Goal: Information Seeking & Learning: Find specific fact

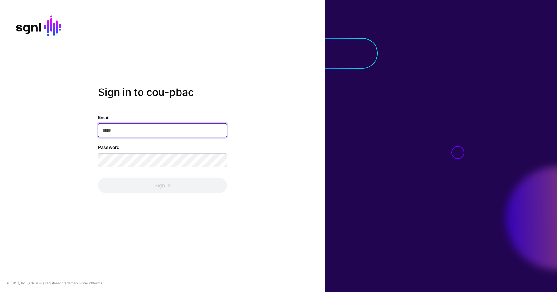
type input "**********"
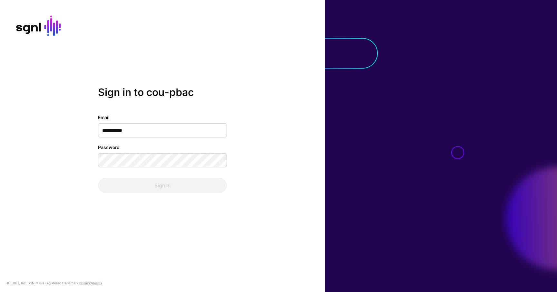
click at [171, 178] on div "Sign In" at bounding box center [162, 185] width 129 height 15
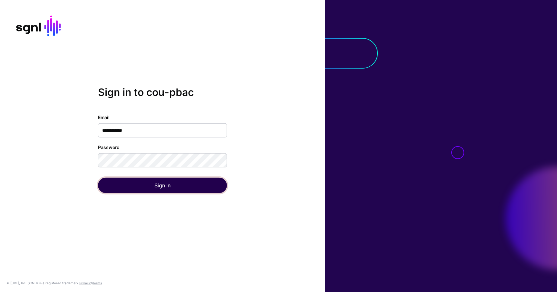
click at [171, 182] on button "Sign In" at bounding box center [162, 185] width 129 height 15
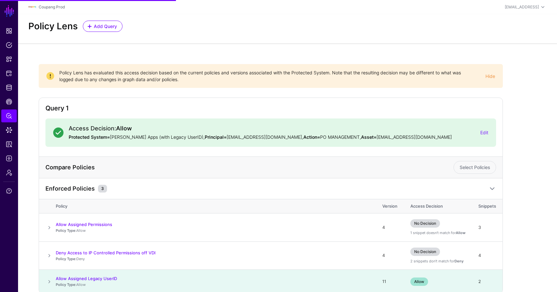
scroll to position [33, 0]
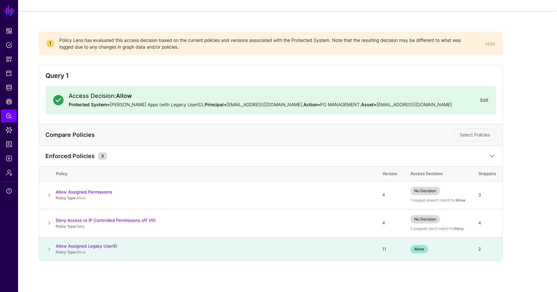
click at [485, 102] on link "Edit" at bounding box center [484, 99] width 8 height 5
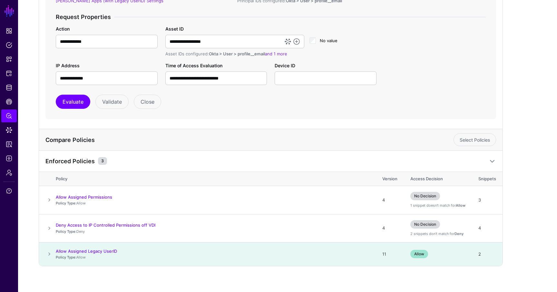
scroll to position [192, 0]
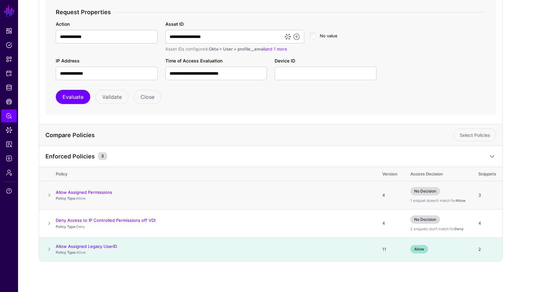
click at [50, 195] on span at bounding box center [49, 195] width 8 height 8
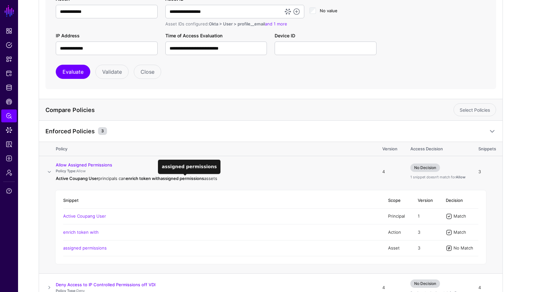
scroll to position [218, 0]
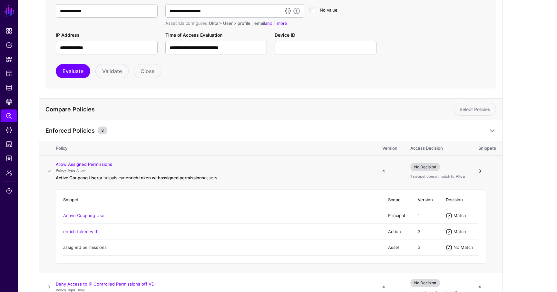
click at [93, 249] on link "assigned permissions" at bounding box center [85, 247] width 44 height 5
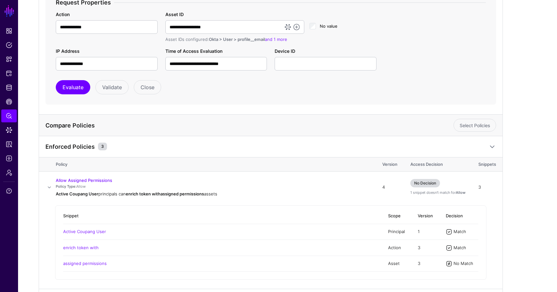
scroll to position [201, 0]
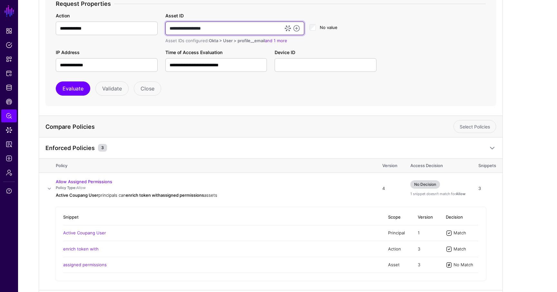
click at [242, 30] on input "**********" at bounding box center [234, 29] width 139 height 14
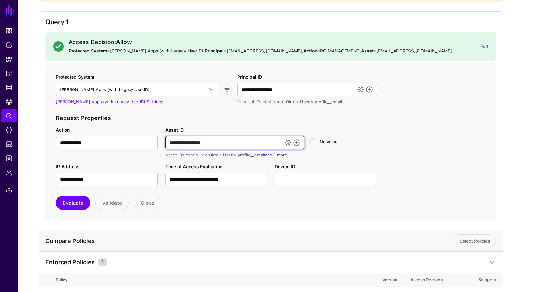
scroll to position [83, 0]
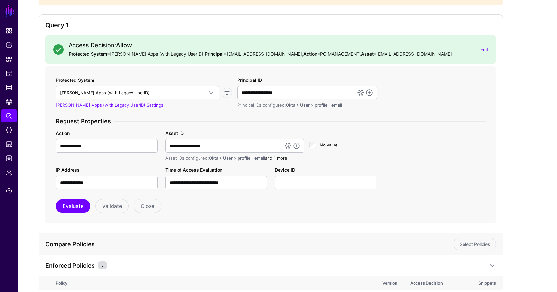
click at [276, 160] on link "and 1 more" at bounding box center [276, 158] width 22 height 5
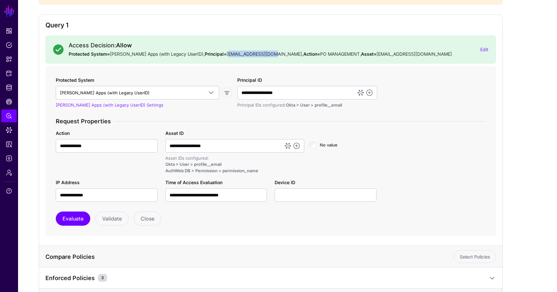
drag, startPoint x: 265, startPoint y: 54, endPoint x: 218, endPoint y: 52, distance: 46.8
click at [218, 52] on p "Protected System= Okta SAML Apps (with Legacy UserID), Principal= yejo3@coupang…" at bounding box center [272, 54] width 406 height 7
copy p "ejo3@coupangfs.com"
click at [9, 161] on span "Logs" at bounding box center [9, 158] width 6 height 6
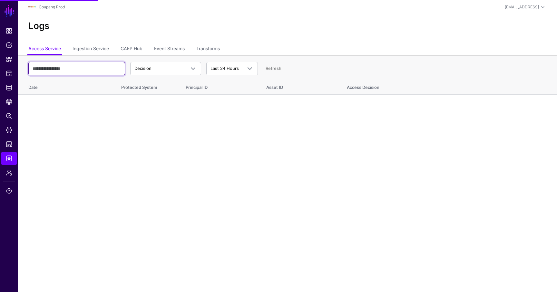
click at [90, 68] on input "text" at bounding box center [76, 69] width 97 height 14
paste input "**********"
click at [31, 68] on input "**********" at bounding box center [76, 69] width 97 height 14
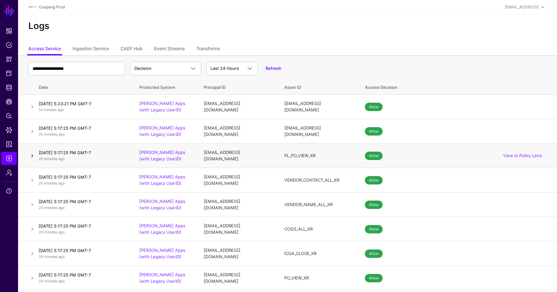
click at [33, 157] on link at bounding box center [32, 156] width 8 height 8
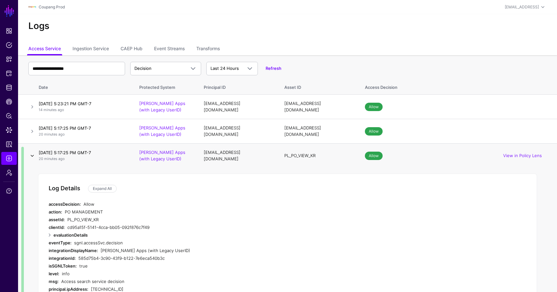
click at [33, 157] on link at bounding box center [32, 156] width 8 height 8
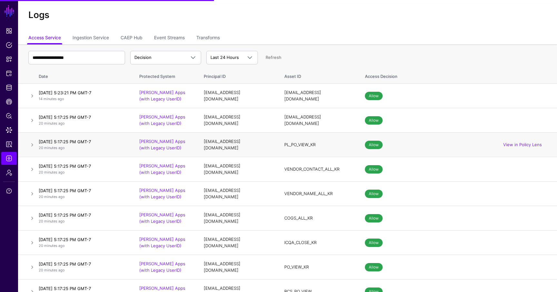
scroll to position [10, 0]
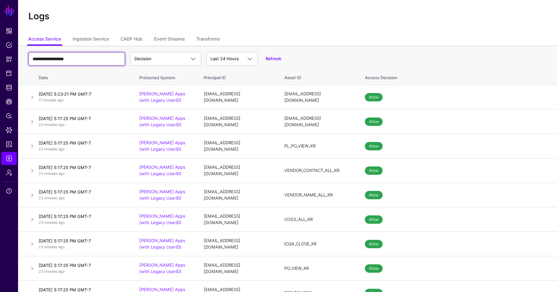
click at [102, 59] on input "**********" at bounding box center [76, 59] width 97 height 14
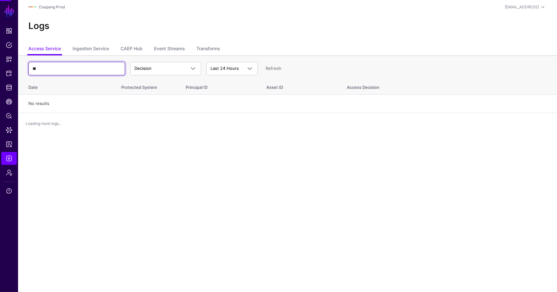
scroll to position [0, 0]
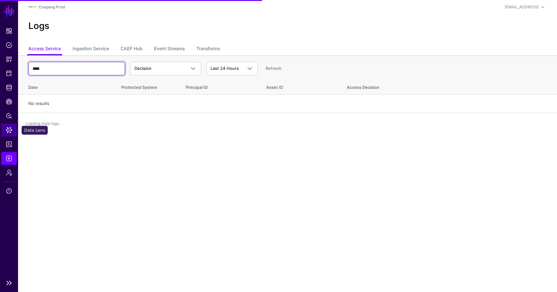
type input "****"
click at [9, 132] on span "Data Lens" at bounding box center [9, 130] width 6 height 6
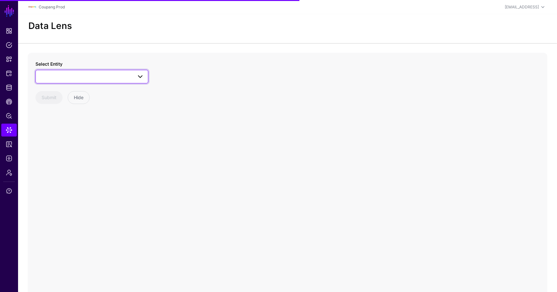
click at [62, 79] on span at bounding box center [92, 77] width 104 height 8
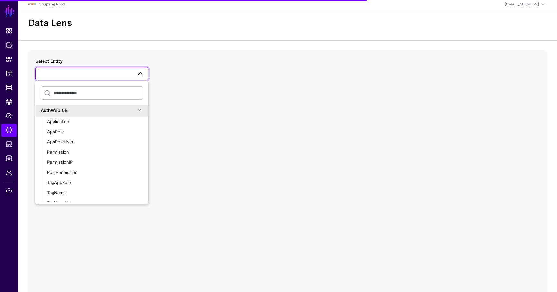
scroll to position [413, 0]
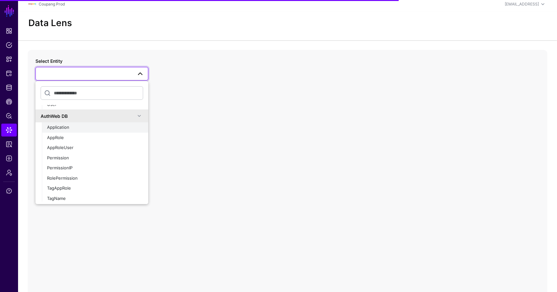
click at [79, 130] on div "Application" at bounding box center [95, 127] width 96 height 6
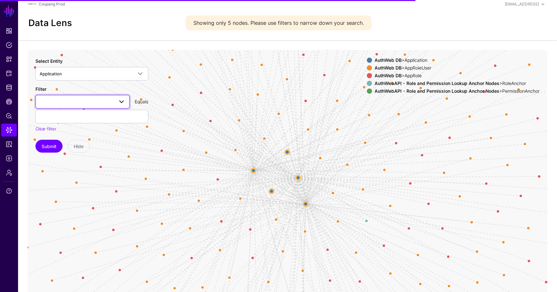
click at [76, 99] on span at bounding box center [83, 102] width 86 height 8
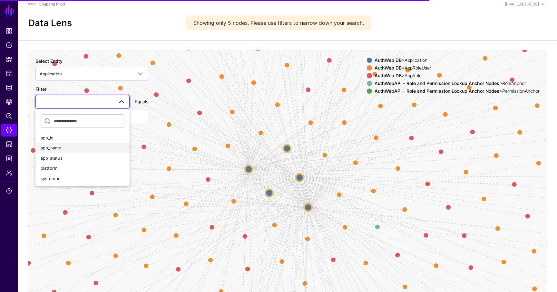
click at [64, 146] on div "app_name" at bounding box center [83, 148] width 84 height 6
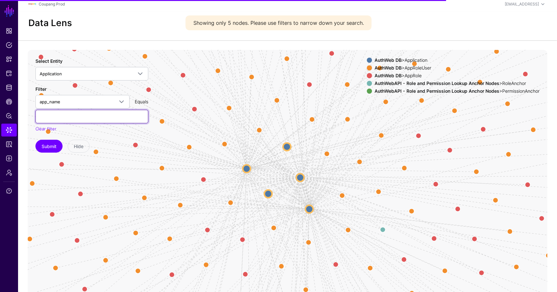
click at [81, 116] on input "text" at bounding box center [91, 117] width 113 height 14
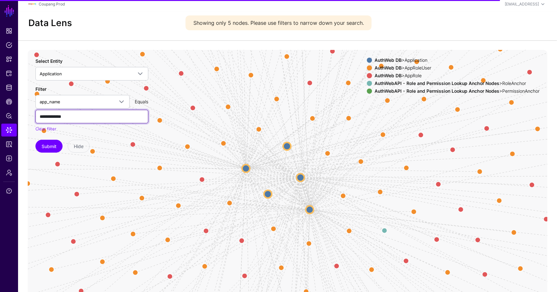
type input "**********"
click at [35, 140] on button "Submit" at bounding box center [48, 146] width 27 height 13
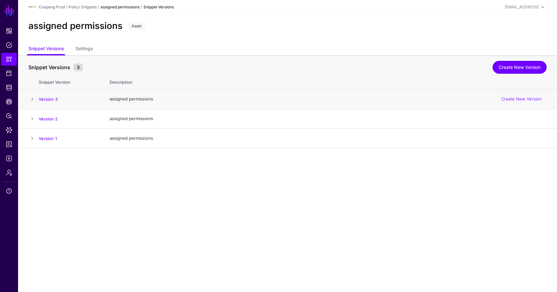
click at [27, 98] on td at bounding box center [28, 100] width 21 height 20
click at [31, 98] on span at bounding box center [32, 99] width 8 height 8
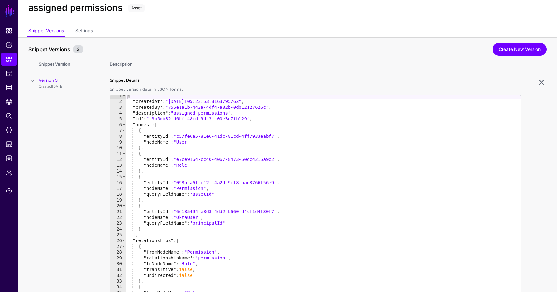
scroll to position [102, 0]
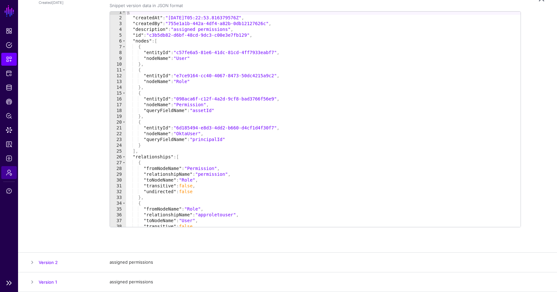
click at [8, 173] on span "Admin" at bounding box center [9, 173] width 6 height 6
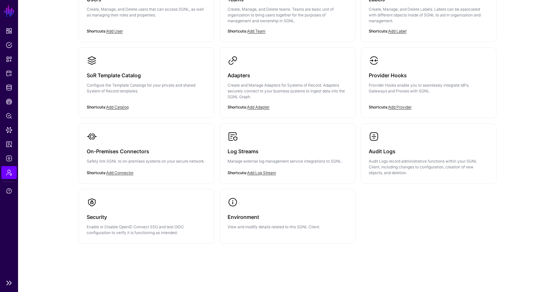
scroll to position [97, 0]
click at [12, 157] on span "Logs" at bounding box center [9, 158] width 6 height 6
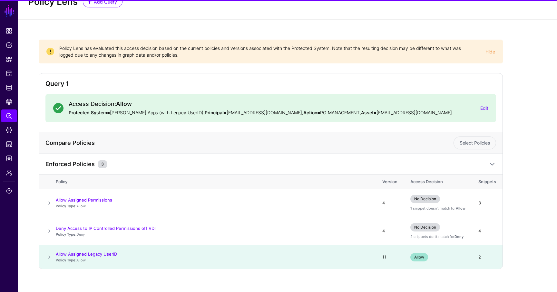
scroll to position [25, 0]
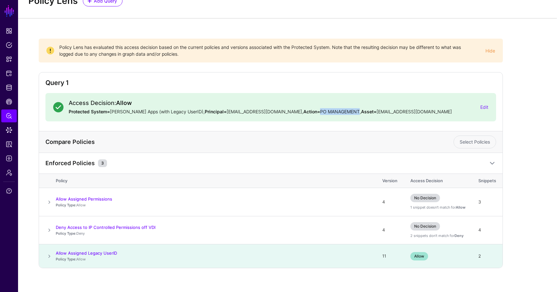
drag, startPoint x: 286, startPoint y: 110, endPoint x: 324, endPoint y: 110, distance: 38.0
click at [324, 110] on p "Protected System= Okta SAML Apps (with Legacy UserID), Principal= yejo3@coupang…" at bounding box center [272, 111] width 406 height 7
copy p "PO MANAGEMENT"
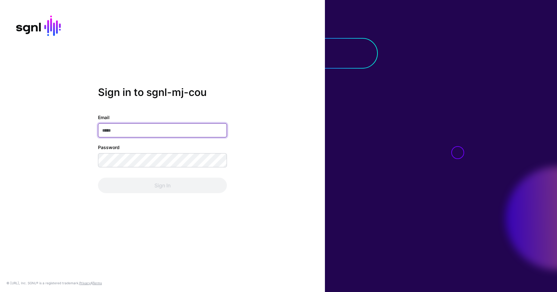
type input "**********"
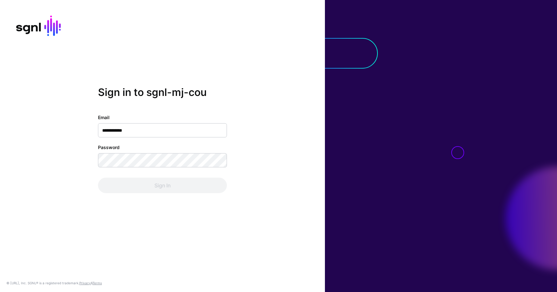
click at [143, 187] on div "Sign In" at bounding box center [162, 185] width 129 height 15
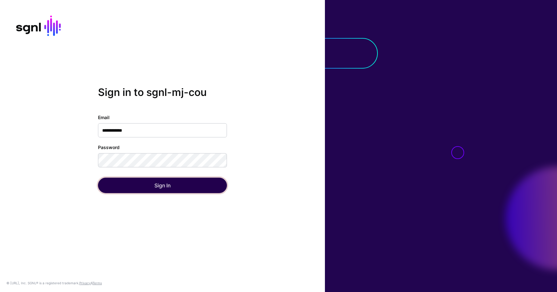
click at [150, 184] on button "Sign In" at bounding box center [162, 185] width 129 height 15
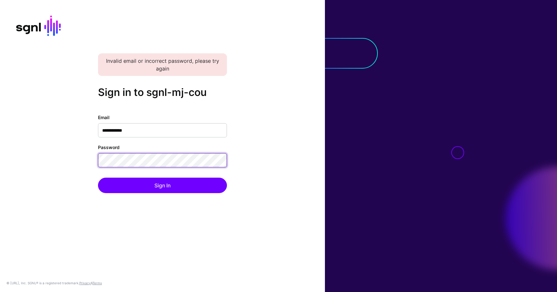
click at [98, 178] on button "Sign In" at bounding box center [162, 185] width 129 height 15
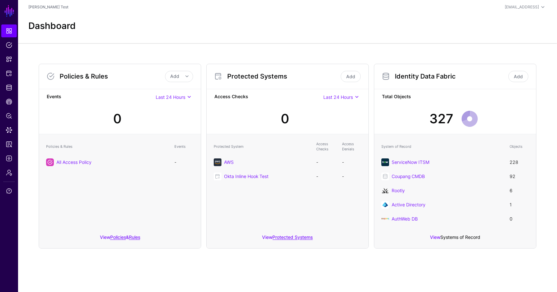
click at [459, 239] on link "Systems of Record" at bounding box center [460, 237] width 40 height 5
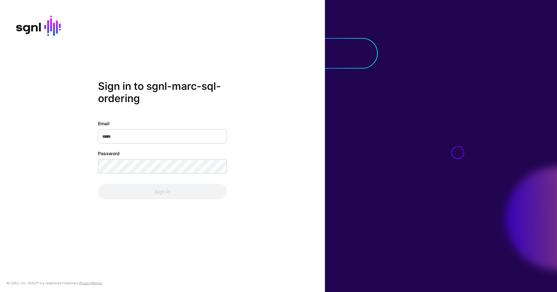
type input "**********"
click at [140, 197] on div "Sign In" at bounding box center [162, 191] width 129 height 15
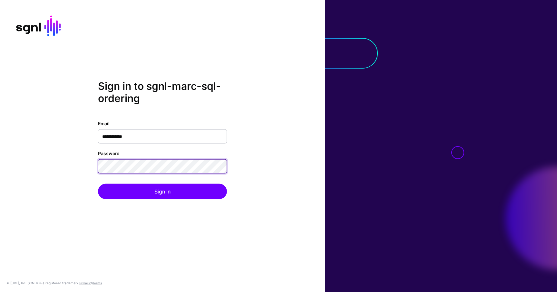
click at [98, 184] on button "Sign In" at bounding box center [162, 191] width 129 height 15
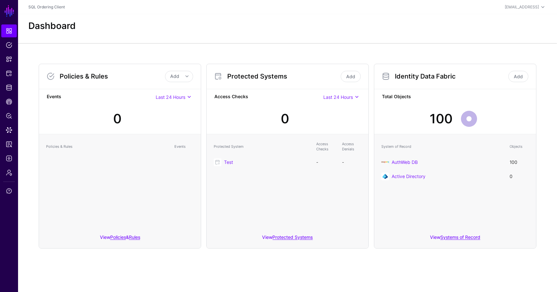
click at [379, 190] on div "System of Record Objects AuthWeb DB 100 Active Directory 0" at bounding box center [455, 182] width 162 height 96
click at [515, 76] on link "Add" at bounding box center [518, 76] width 20 height 11
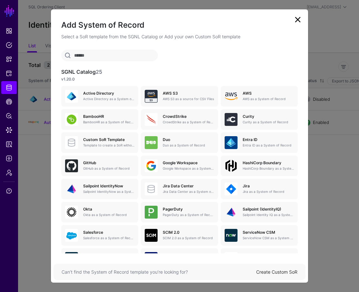
click at [281, 275] on div "Create Custom SoR" at bounding box center [276, 272] width 41 height 7
click at [275, 270] on link "Create Custom SoR" at bounding box center [276, 271] width 41 height 5
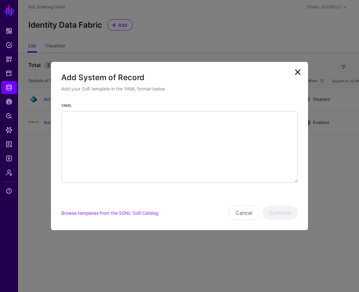
click at [200, 185] on div "YAML" at bounding box center [179, 145] width 257 height 86
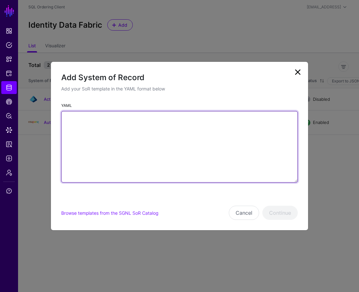
click at [206, 168] on textarea "YAML" at bounding box center [179, 147] width 237 height 72
paste textarea "**********"
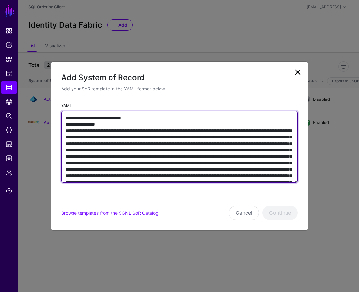
scroll to position [2556, 0]
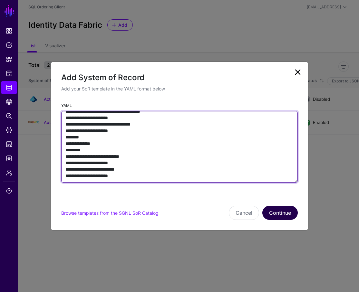
type textarea "**********"
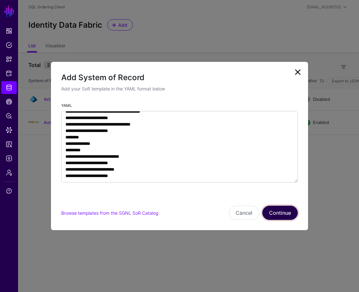
click at [282, 212] on button "Continue" at bounding box center [279, 213] width 35 height 14
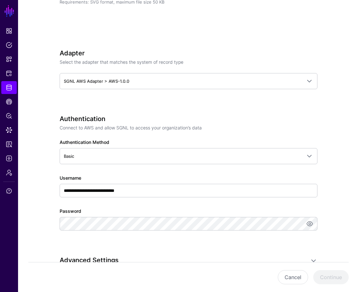
scroll to position [207, 0]
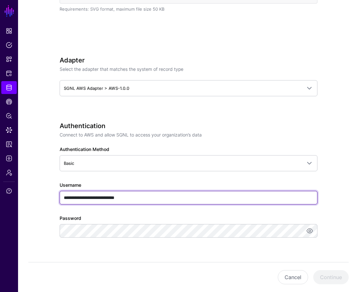
click at [204, 194] on input "**********" at bounding box center [189, 198] width 258 height 14
type input "***"
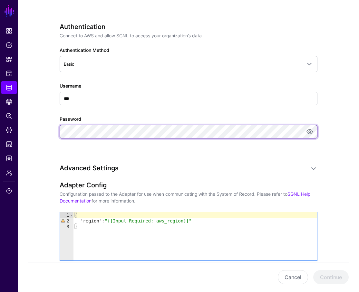
scroll to position [348, 0]
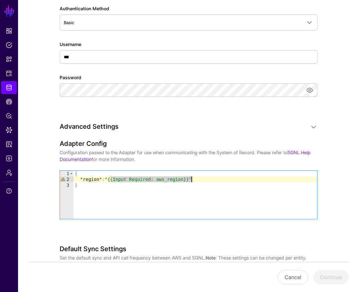
drag, startPoint x: 112, startPoint y: 180, endPoint x: 191, endPoint y: 181, distance: 79.6
click at [191, 181] on div "{ "region" : "{{Input Required: aws_region}}" }" at bounding box center [195, 201] width 244 height 60
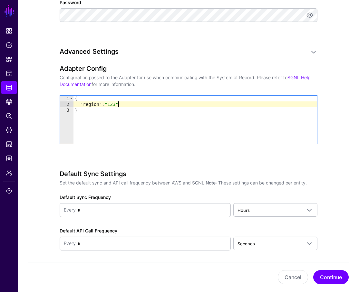
scroll to position [448, 0]
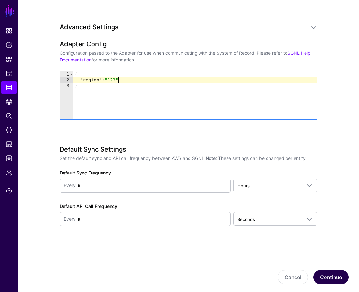
type textarea "**********"
click at [333, 279] on button "Continue" at bounding box center [330, 277] width 35 height 14
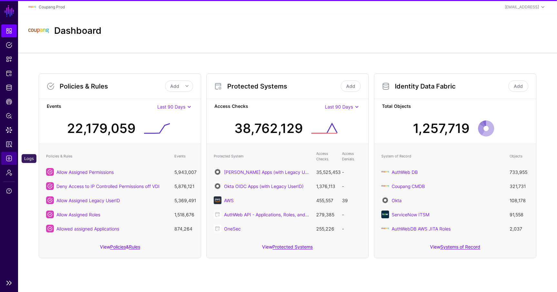
click at [12, 159] on span "Logs" at bounding box center [9, 158] width 6 height 6
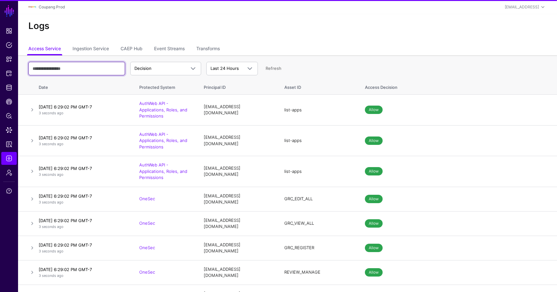
click at [94, 69] on input "text" at bounding box center [76, 69] width 97 height 14
paste input "*******"
type input "*******"
click at [289, 64] on div "******* Decision Decision Match Last 24 Hours Last 24 Hours Last 7 Days Last 30…" at bounding box center [287, 68] width 518 height 19
click at [101, 68] on input "*******" at bounding box center [76, 69] width 97 height 14
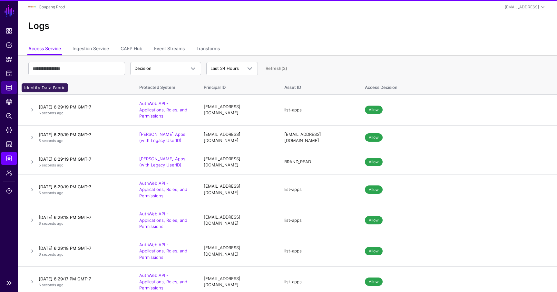
click at [10, 88] on span "Identity Data Fabric" at bounding box center [9, 87] width 6 height 6
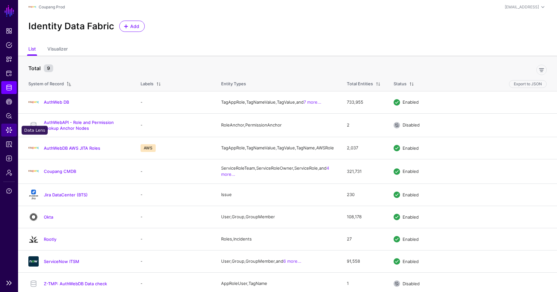
click at [9, 131] on span "Data Lens" at bounding box center [9, 130] width 6 height 6
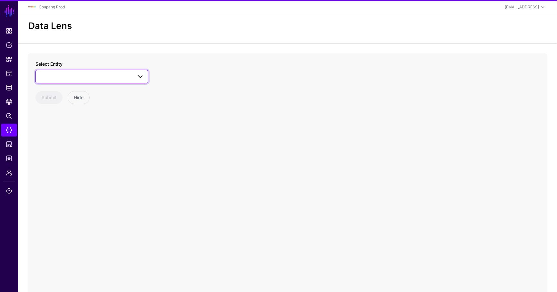
click at [86, 72] on link at bounding box center [91, 77] width 113 height 14
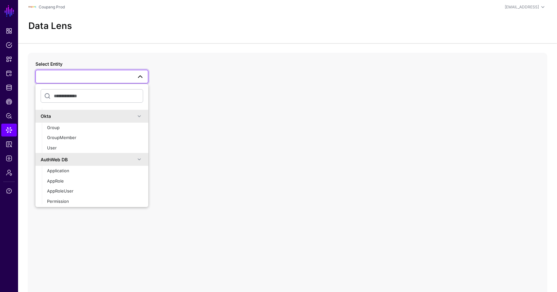
scroll to position [387, 0]
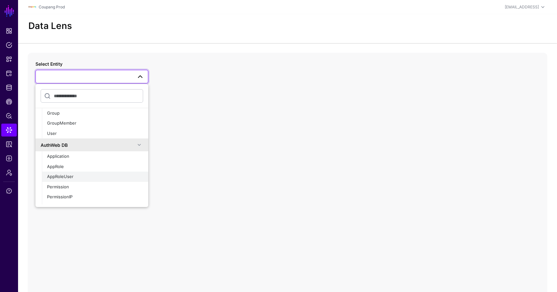
click at [63, 176] on span "AppRoleUser" at bounding box center [60, 176] width 26 height 5
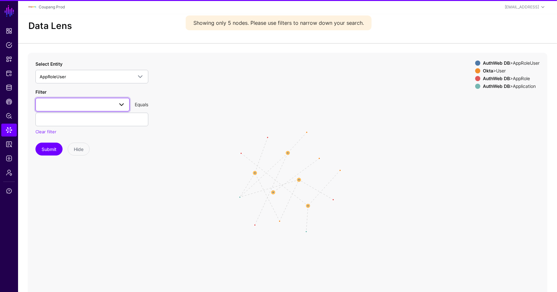
click at [77, 106] on span at bounding box center [83, 105] width 86 height 8
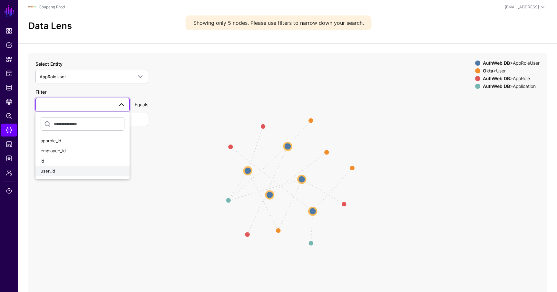
click at [62, 171] on div "user_id" at bounding box center [83, 171] width 84 height 6
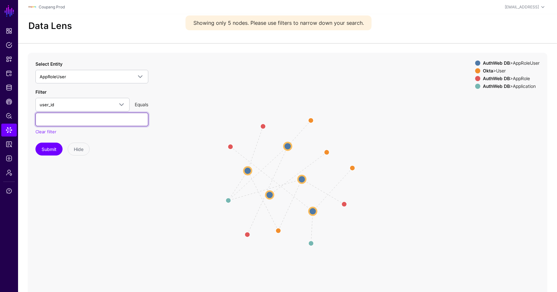
click at [92, 124] on input "text" at bounding box center [91, 120] width 113 height 14
paste input "*******"
type input "*******"
click at [50, 151] on button "Submit" at bounding box center [48, 149] width 27 height 13
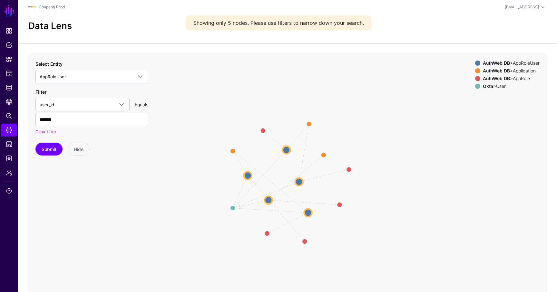
click at [298, 180] on circle at bounding box center [299, 182] width 8 height 8
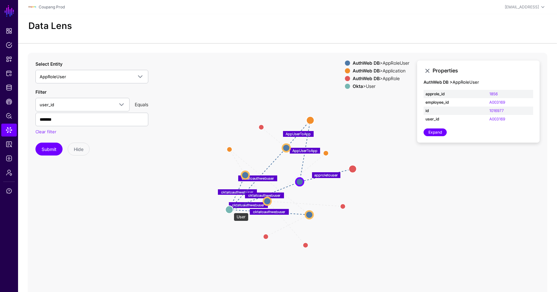
click at [230, 209] on circle at bounding box center [229, 210] width 8 height 8
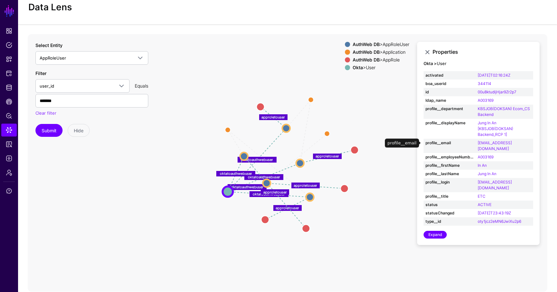
scroll to position [17, 0]
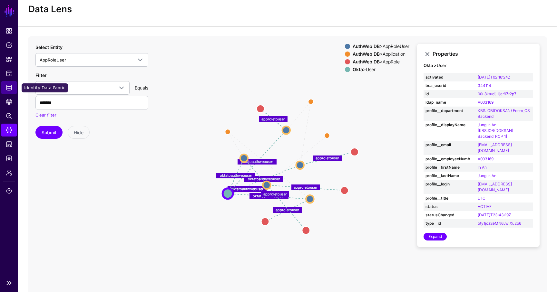
click at [11, 82] on link "Identity Data Fabric" at bounding box center [8, 87] width 15 height 13
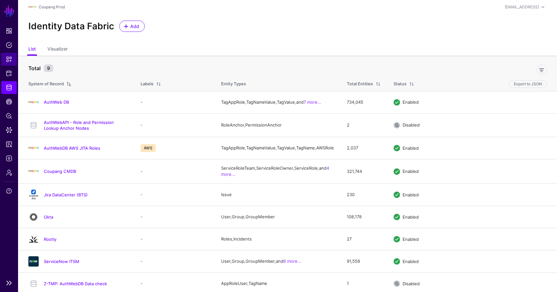
click at [10, 65] on link "Snippets" at bounding box center [8, 59] width 15 height 13
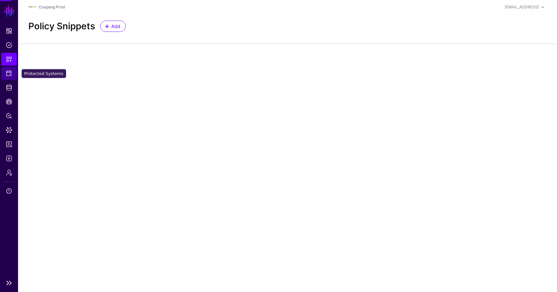
click at [8, 79] on link "Protected Systems" at bounding box center [8, 73] width 15 height 13
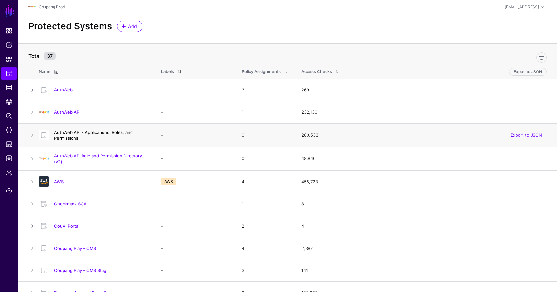
click at [97, 131] on link "AuthWeb API - Applications, Roles, and Permissions" at bounding box center [93, 135] width 79 height 11
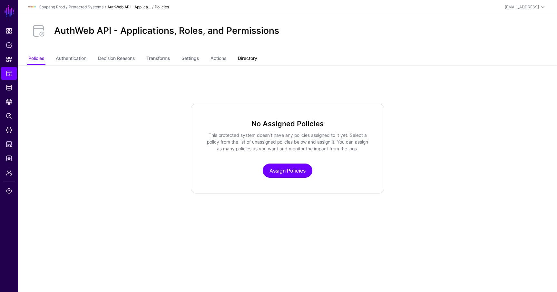
click at [253, 60] on link "Directory" at bounding box center [247, 59] width 19 height 12
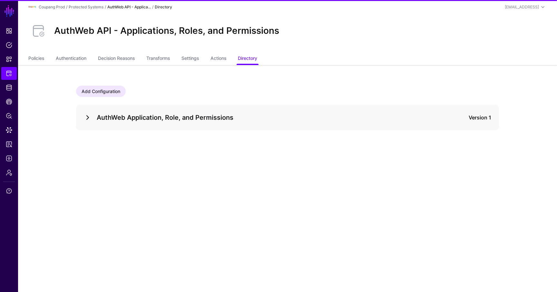
click at [89, 115] on link at bounding box center [88, 118] width 8 height 8
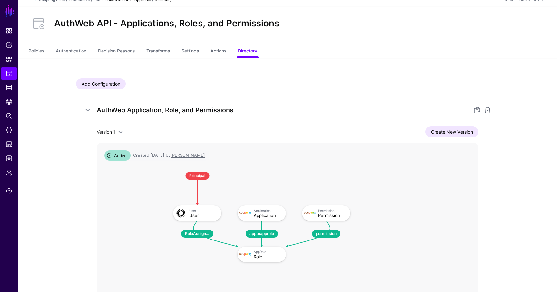
scroll to position [3, 0]
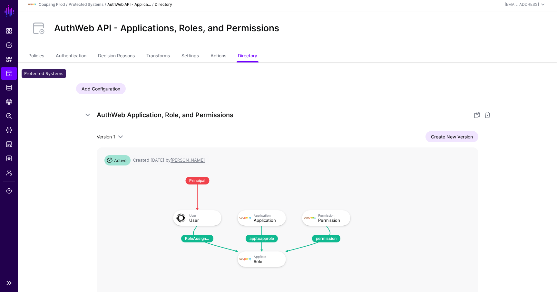
click at [7, 78] on link "Protected Systems" at bounding box center [8, 73] width 15 height 13
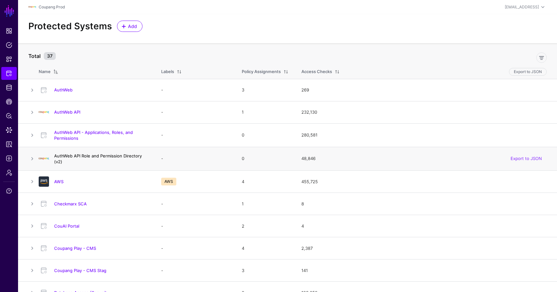
click at [82, 158] on link "AuthWeb API Role and Permission Directory (v2)" at bounding box center [98, 158] width 88 height 11
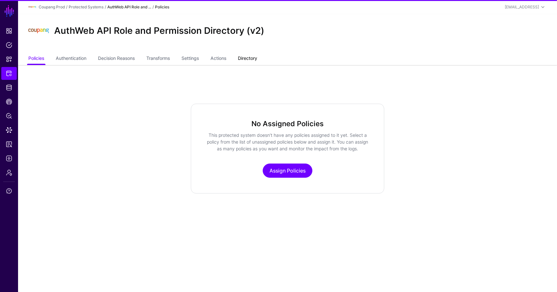
click at [249, 55] on link "Directory" at bounding box center [247, 59] width 19 height 12
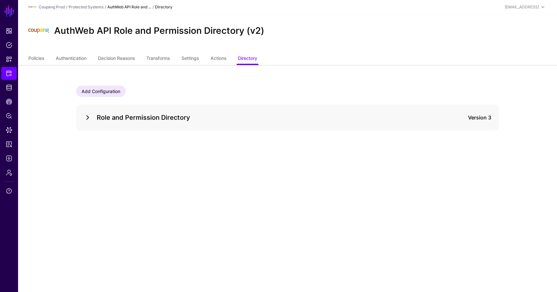
click at [87, 118] on link at bounding box center [88, 118] width 8 height 8
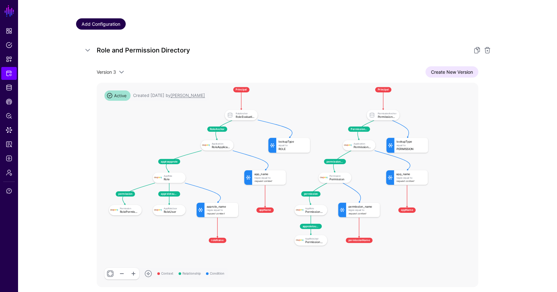
scroll to position [79, 0]
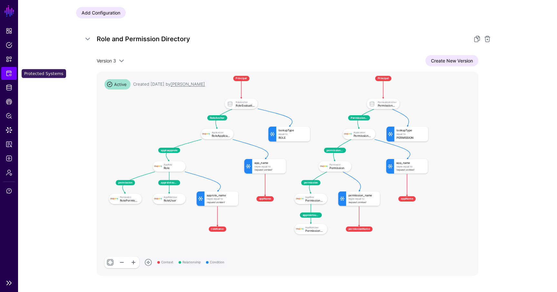
click at [8, 75] on span "Protected Systems" at bounding box center [9, 73] width 6 height 6
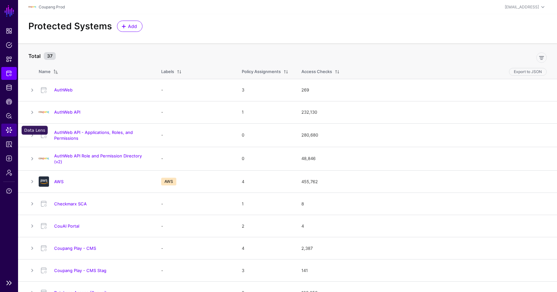
click at [11, 134] on link "Data Lens" at bounding box center [8, 130] width 15 height 13
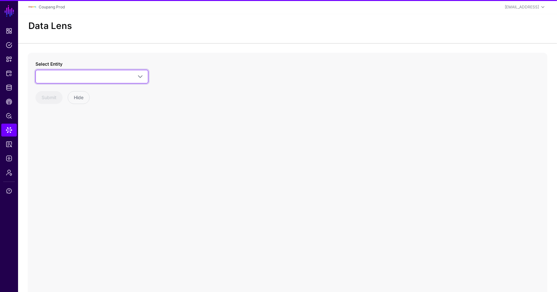
click at [86, 70] on link at bounding box center [91, 77] width 113 height 14
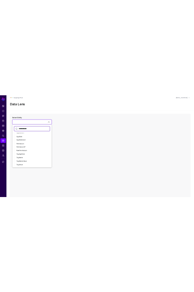
scroll to position [418, 0]
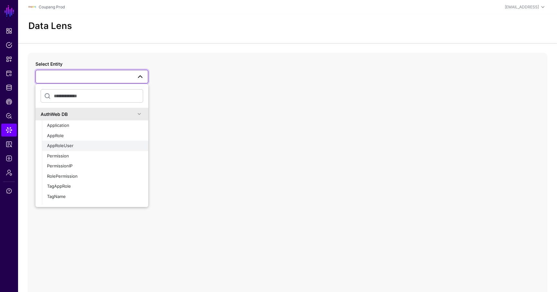
click at [67, 145] on span "AppRoleUser" at bounding box center [60, 145] width 26 height 5
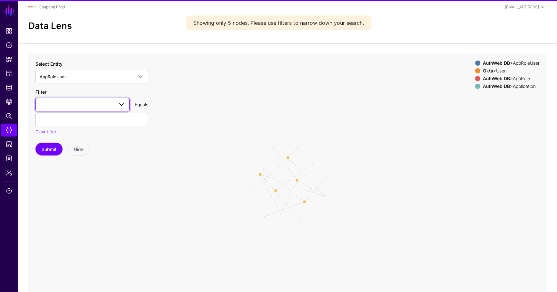
click at [80, 104] on span at bounding box center [83, 105] width 86 height 8
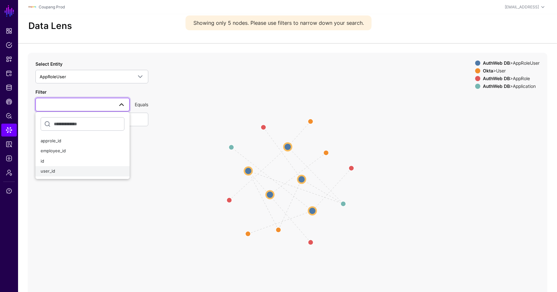
click at [64, 168] on div "user_id" at bounding box center [83, 171] width 84 height 6
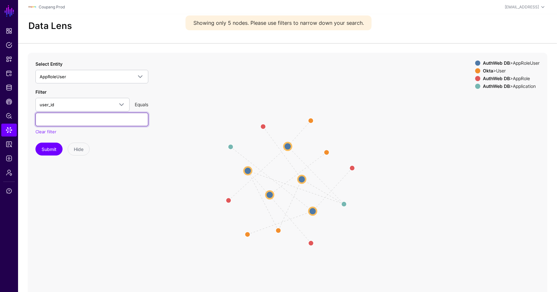
click at [76, 115] on input "text" at bounding box center [91, 120] width 113 height 14
paste input "*******"
type input "*******"
click at [52, 145] on button "Submit" at bounding box center [48, 149] width 27 height 13
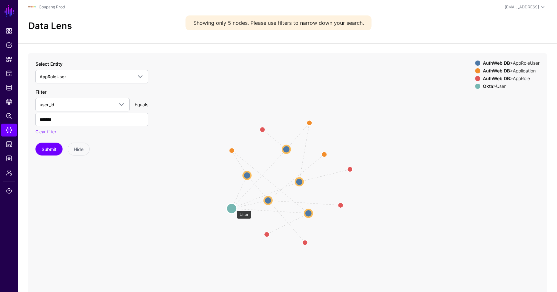
click at [231, 209] on circle at bounding box center [232, 208] width 10 height 10
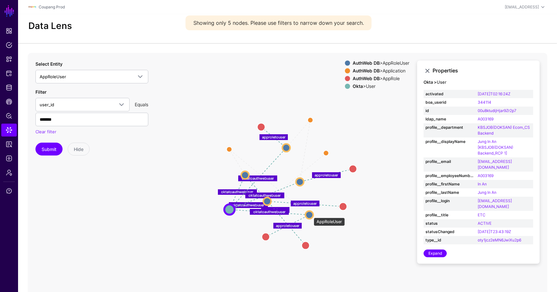
click at [310, 215] on circle at bounding box center [310, 215] width 8 height 8
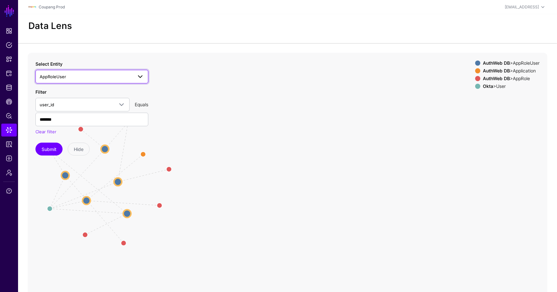
click at [69, 80] on span "AppRoleUser" at bounding box center [92, 77] width 104 height 8
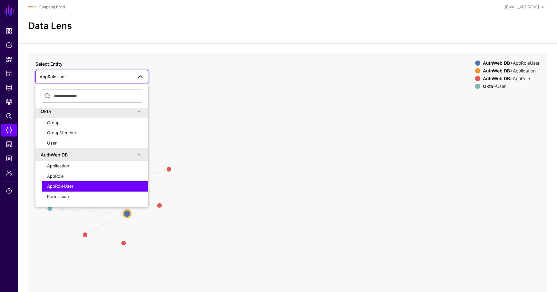
scroll to position [332, 0]
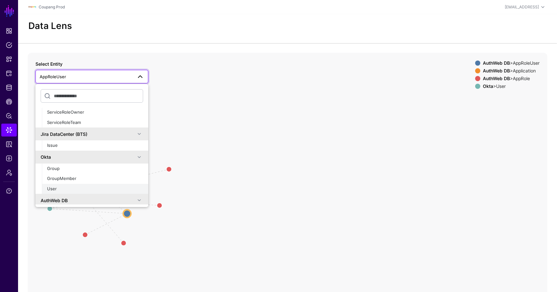
click at [54, 188] on span "User" at bounding box center [52, 188] width 10 height 5
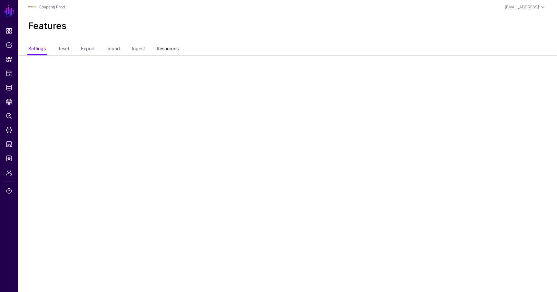
click at [165, 46] on link "Resources" at bounding box center [168, 49] width 22 height 12
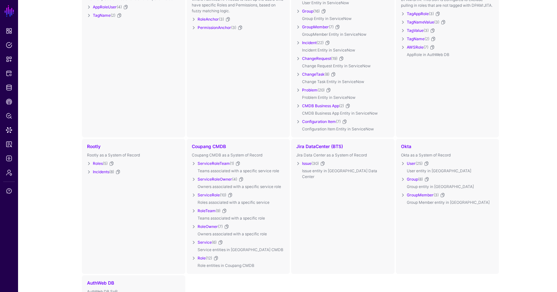
scroll to position [109, 0]
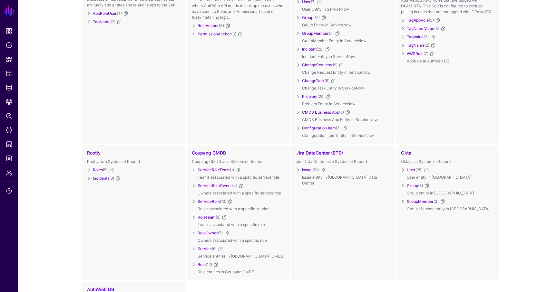
click at [403, 170] on link at bounding box center [403, 170] width 8 height 8
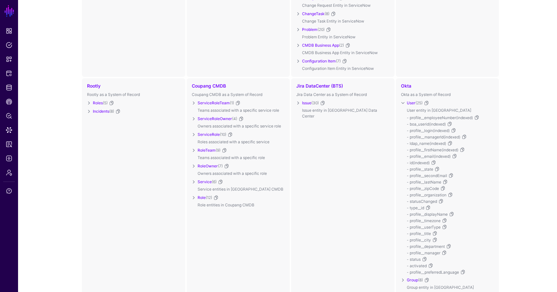
scroll to position [180, 0]
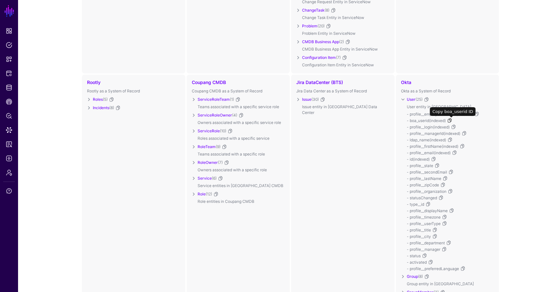
click at [452, 120] on link at bounding box center [449, 120] width 5 height 5
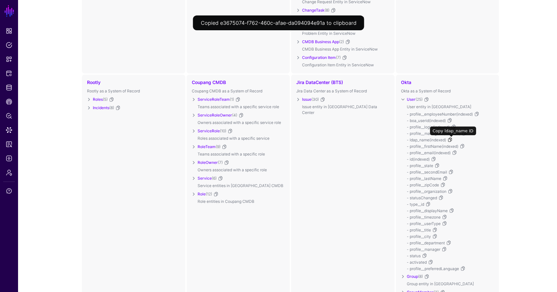
click at [452, 141] on link at bounding box center [449, 139] width 5 height 5
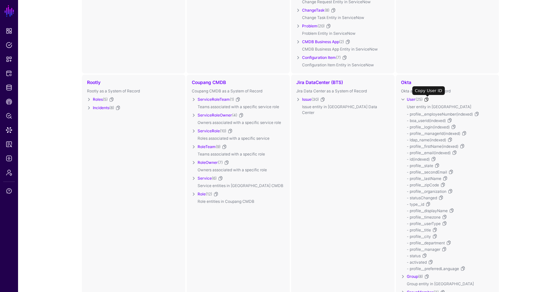
click at [429, 100] on link at bounding box center [426, 99] width 5 height 5
click at [452, 140] on link at bounding box center [449, 139] width 5 height 5
click at [10, 105] on span "CAEP Hub" at bounding box center [9, 102] width 6 height 6
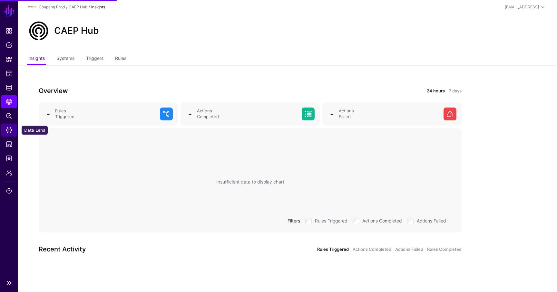
click at [11, 129] on span "Data Lens" at bounding box center [9, 130] width 6 height 6
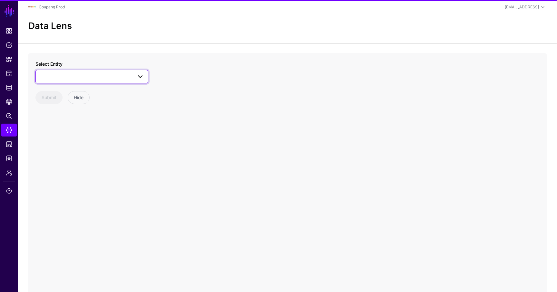
click at [68, 74] on span at bounding box center [92, 77] width 104 height 8
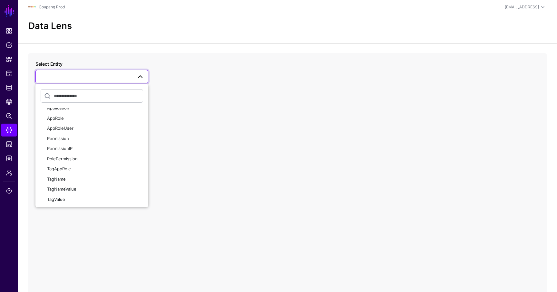
scroll to position [361, 0]
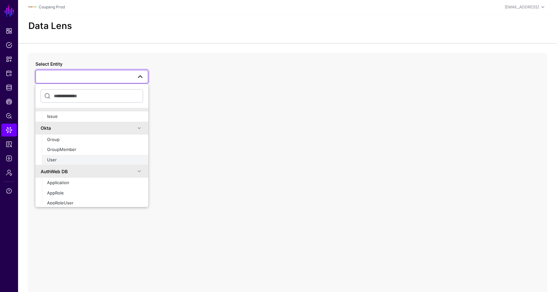
click at [59, 158] on div "User" at bounding box center [95, 160] width 96 height 6
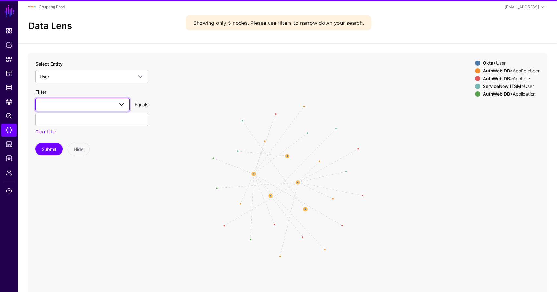
click at [78, 106] on span at bounding box center [83, 105] width 86 height 8
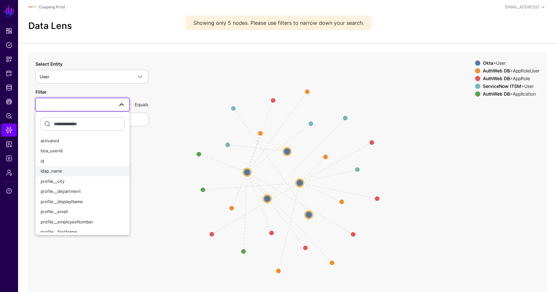
click at [68, 170] on div "ldap_name" at bounding box center [83, 171] width 84 height 6
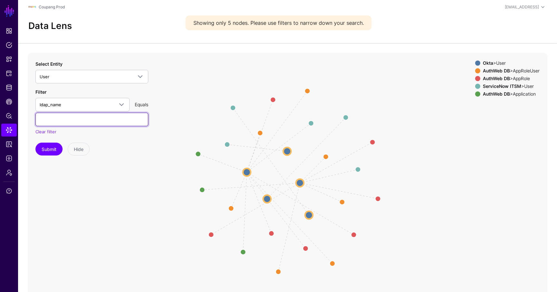
click at [91, 122] on input "text" at bounding box center [91, 120] width 113 height 14
paste input "*********"
click at [48, 152] on button "Submit" at bounding box center [48, 149] width 27 height 13
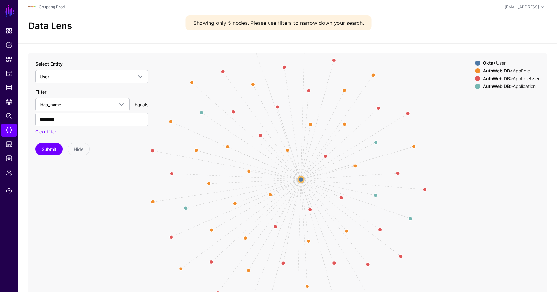
click at [301, 179] on circle at bounding box center [300, 179] width 5 height 5
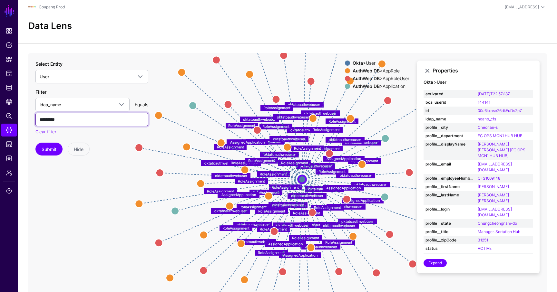
click at [79, 119] on input "*********" at bounding box center [91, 120] width 113 height 14
type input "*****"
click at [35, 143] on button "Submit" at bounding box center [48, 149] width 27 height 13
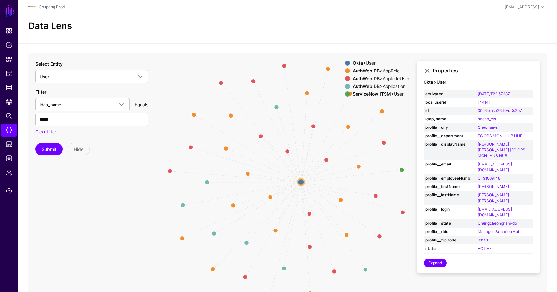
click at [300, 182] on circle at bounding box center [301, 182] width 7 height 7
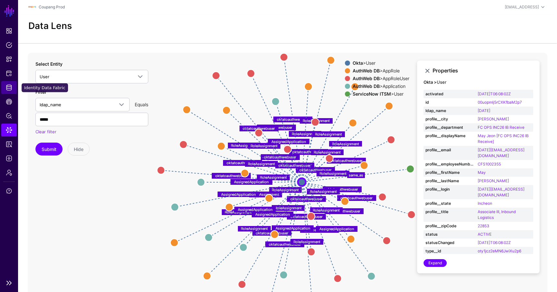
click at [6, 83] on link "Identity Data Fabric" at bounding box center [8, 87] width 15 height 13
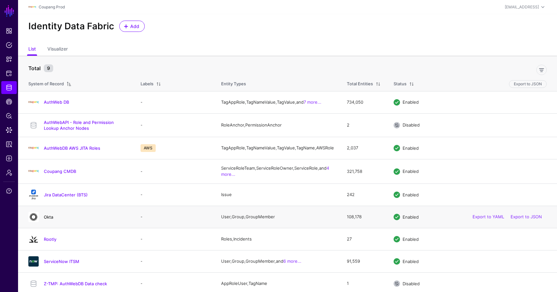
click at [46, 220] on link "Okta" at bounding box center [48, 217] width 9 height 5
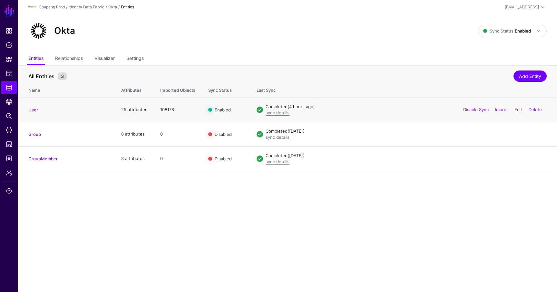
click at [28, 112] on td "User" at bounding box center [66, 110] width 97 height 24
click at [32, 111] on link "User" at bounding box center [33, 109] width 10 height 5
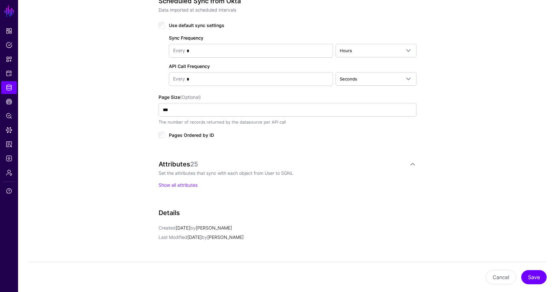
scroll to position [418, 0]
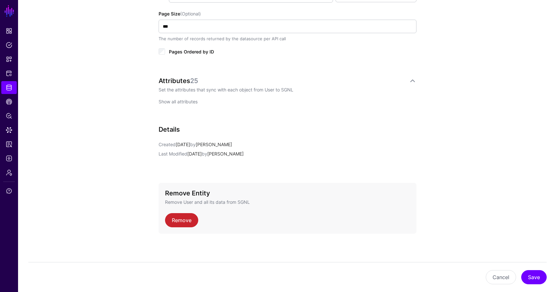
click at [180, 99] on link "Show all attributes" at bounding box center [178, 101] width 39 height 5
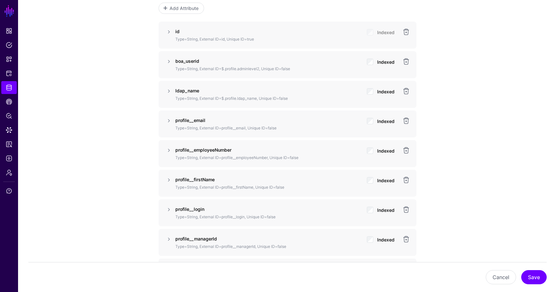
scroll to position [511, 0]
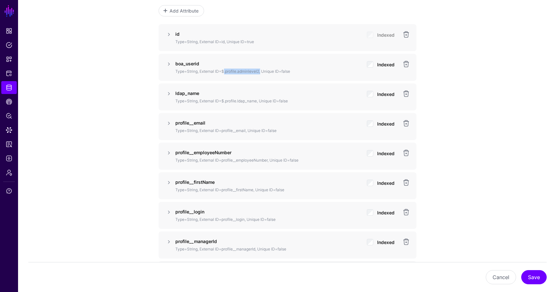
drag, startPoint x: 259, startPoint y: 70, endPoint x: 223, endPoint y: 70, distance: 36.4
click at [223, 70] on p "Type=String, External ID=$.profile.adminlevel2, Unique ID=false" at bounding box center [268, 72] width 186 height 6
copy p "$.profile.adminlevel2"
click at [9, 132] on span "Data Lens" at bounding box center [9, 130] width 6 height 6
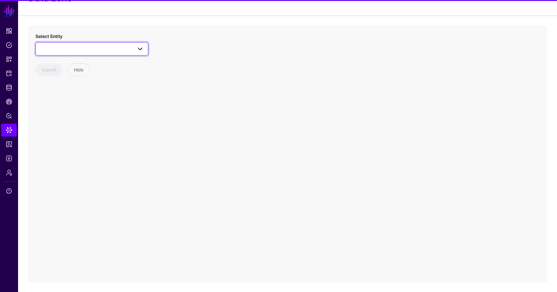
click at [69, 47] on span at bounding box center [92, 49] width 104 height 8
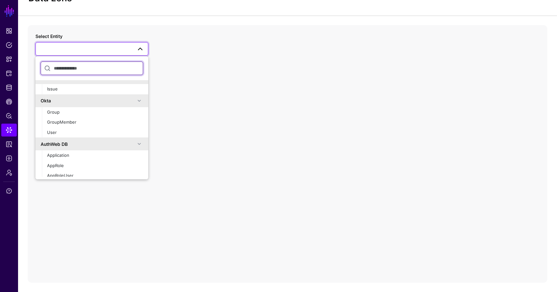
scroll to position [371, 0]
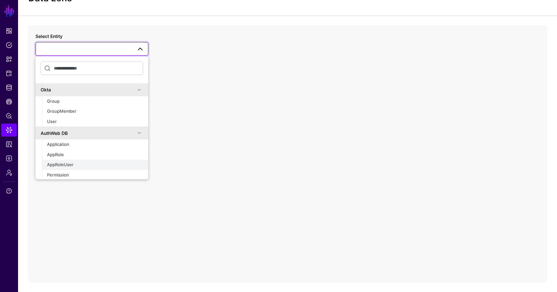
click at [64, 165] on span "AppRoleUser" at bounding box center [60, 164] width 26 height 5
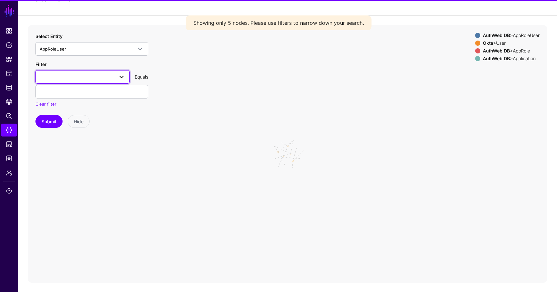
click at [60, 75] on span at bounding box center [83, 77] width 86 height 8
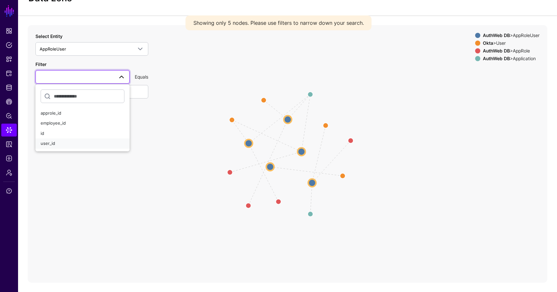
click at [58, 143] on div "user_id" at bounding box center [83, 144] width 84 height 6
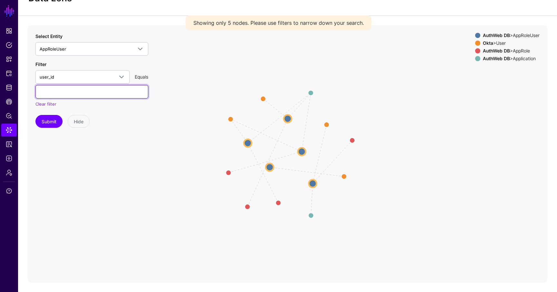
click at [54, 93] on input "text" at bounding box center [91, 92] width 113 height 14
type input "**********"
click at [35, 115] on button "Submit" at bounding box center [48, 121] width 27 height 13
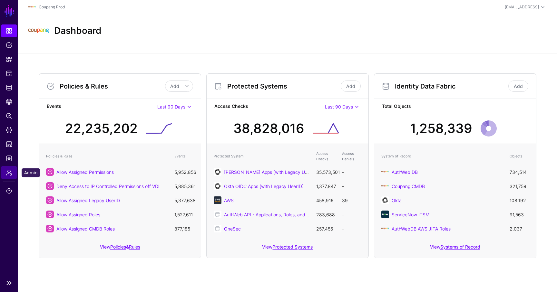
click at [8, 174] on span "Admin" at bounding box center [9, 173] width 6 height 6
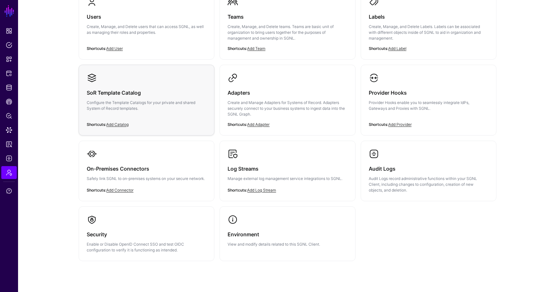
scroll to position [97, 0]
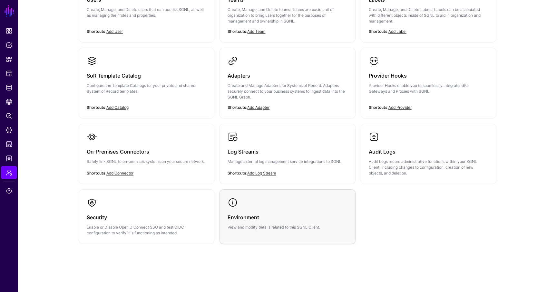
click at [253, 205] on link "Environment View and modify details related to this SGNL Client." at bounding box center [287, 214] width 135 height 48
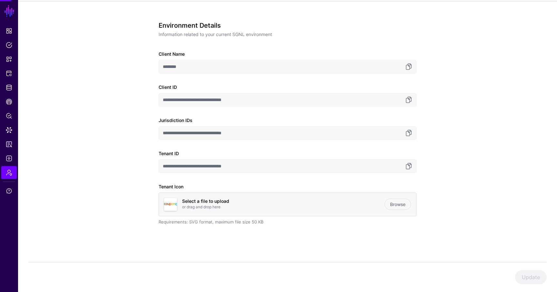
scroll to position [42, 0]
click at [409, 167] on link at bounding box center [409, 166] width 8 height 8
